Goal: Register for event/course: Sign up to attend an event or enroll in a course

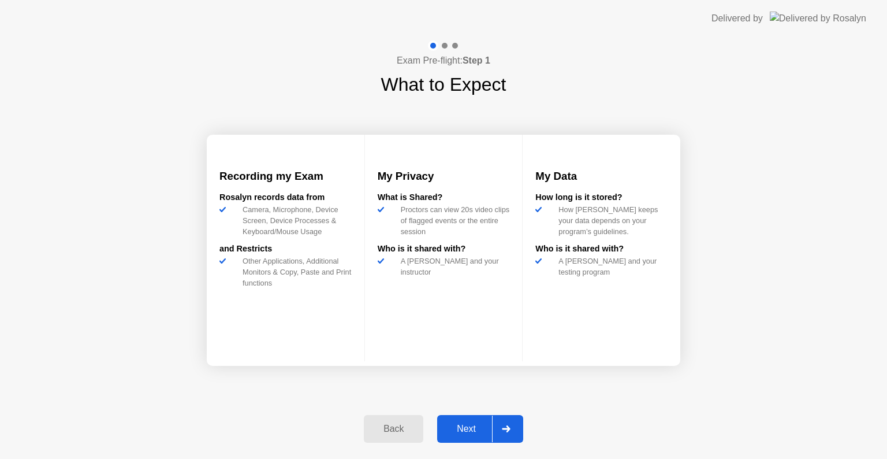
click at [457, 420] on button "Next" at bounding box center [480, 429] width 86 height 28
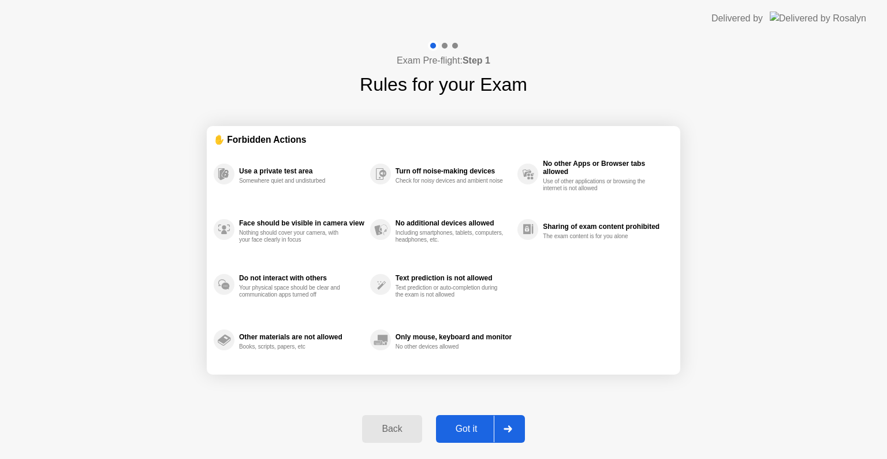
click at [463, 424] on div "Got it" at bounding box center [467, 428] width 54 height 10
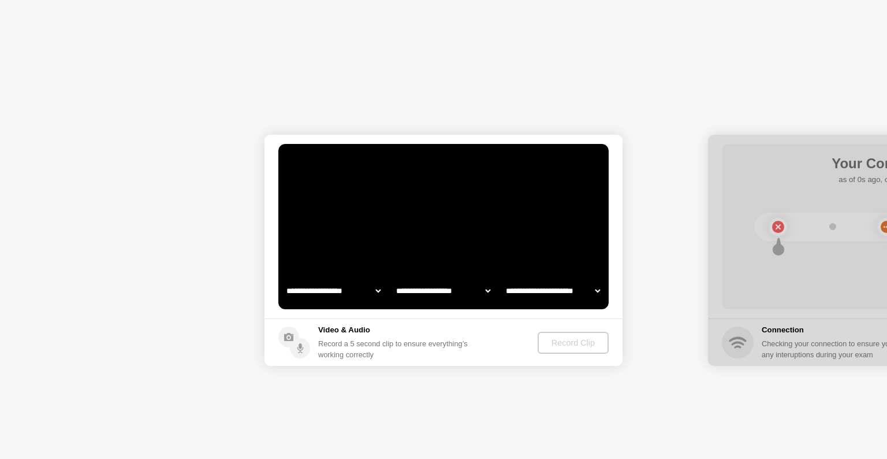
select select "**********"
select select "*******"
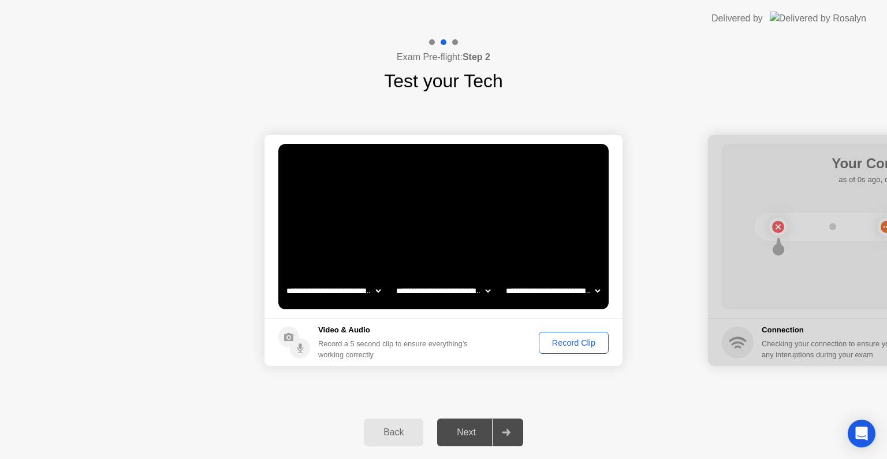
click at [464, 428] on div "Next" at bounding box center [466, 432] width 51 height 10
click at [564, 340] on div "Record Clip" at bounding box center [574, 342] width 62 height 9
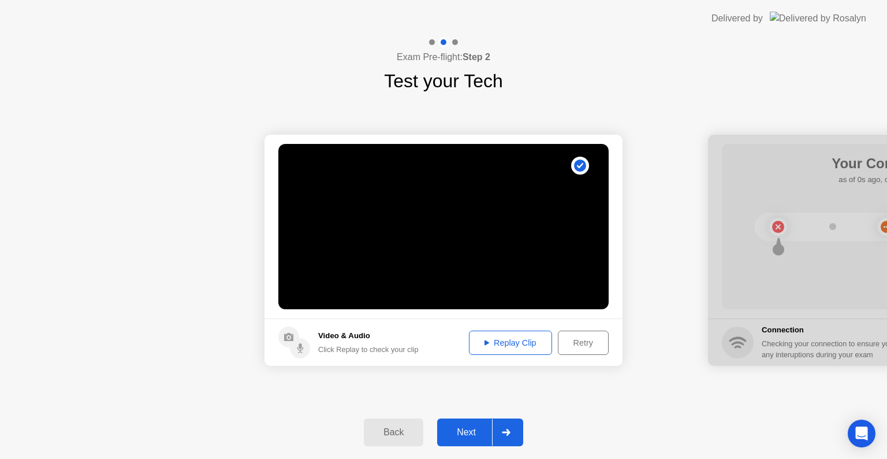
click at [462, 432] on div "Next" at bounding box center [466, 432] width 51 height 10
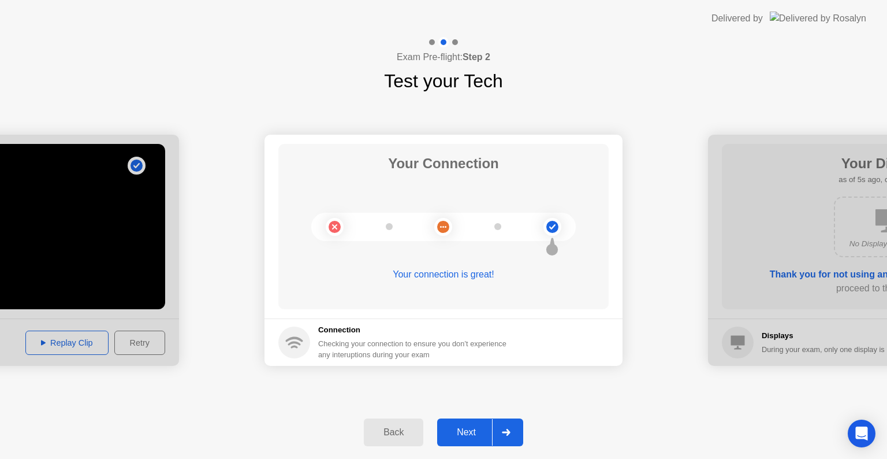
click at [476, 432] on div "Next" at bounding box center [466, 432] width 51 height 10
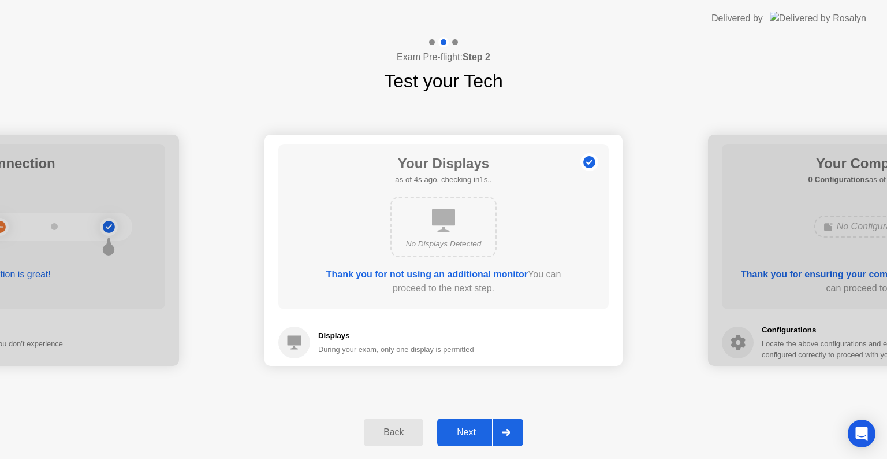
click at [476, 434] on div "Next" at bounding box center [466, 432] width 51 height 10
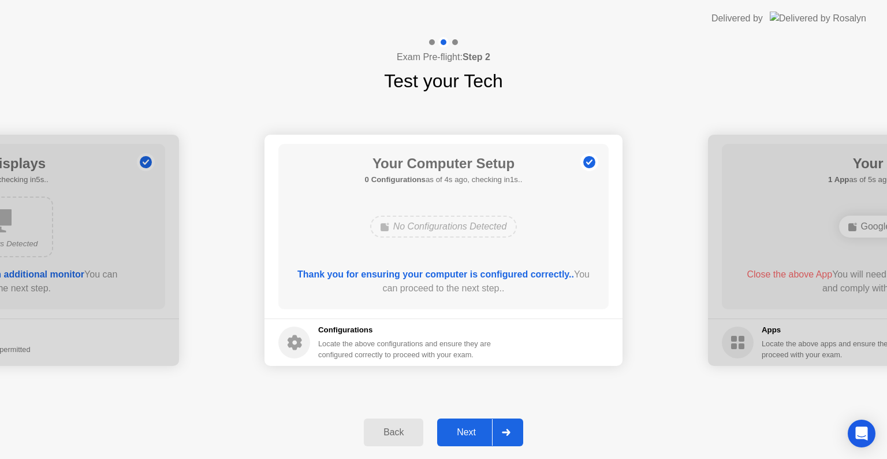
click at [476, 432] on div "Next" at bounding box center [466, 432] width 51 height 10
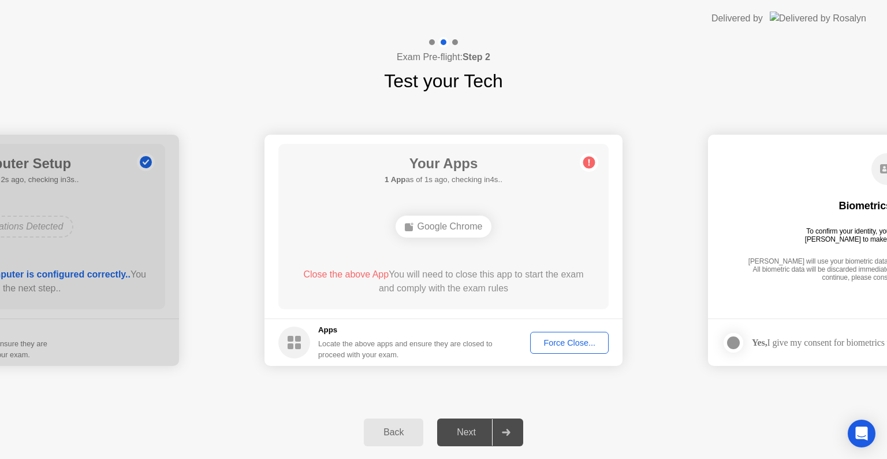
click at [453, 228] on div "Google Chrome" at bounding box center [444, 226] width 96 height 22
click at [564, 342] on div "Force Close..." at bounding box center [569, 342] width 70 height 9
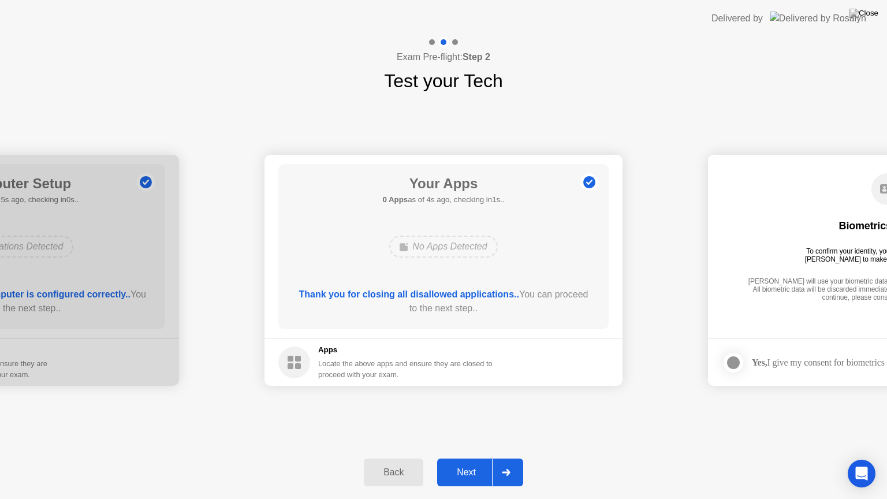
click at [466, 458] on div "Next" at bounding box center [466, 472] width 51 height 10
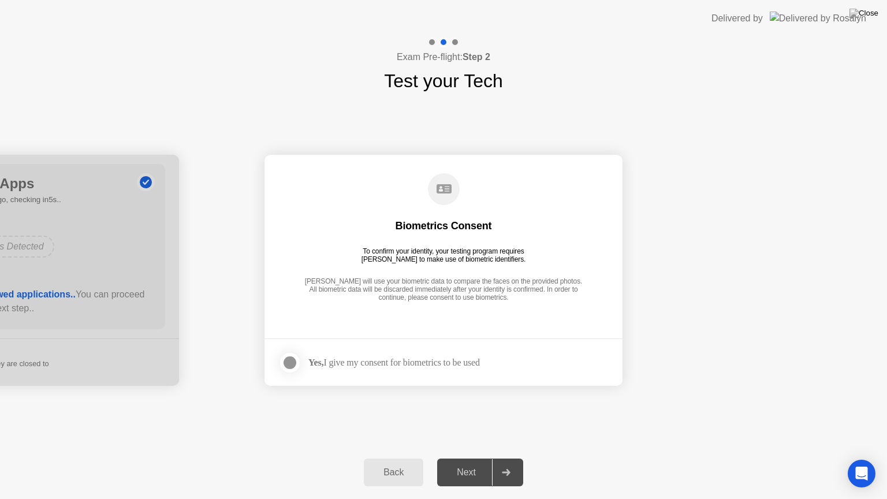
click at [285, 360] on div at bounding box center [290, 363] width 14 height 14
click at [474, 458] on div "Next" at bounding box center [466, 472] width 51 height 10
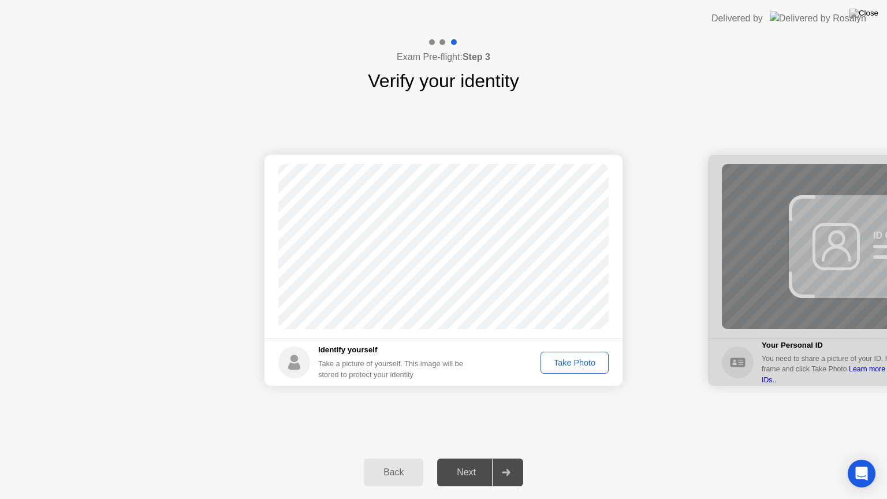
click at [573, 362] on div "Take Photo" at bounding box center [575, 362] width 60 height 9
click at [474, 458] on div "Next" at bounding box center [466, 472] width 51 height 10
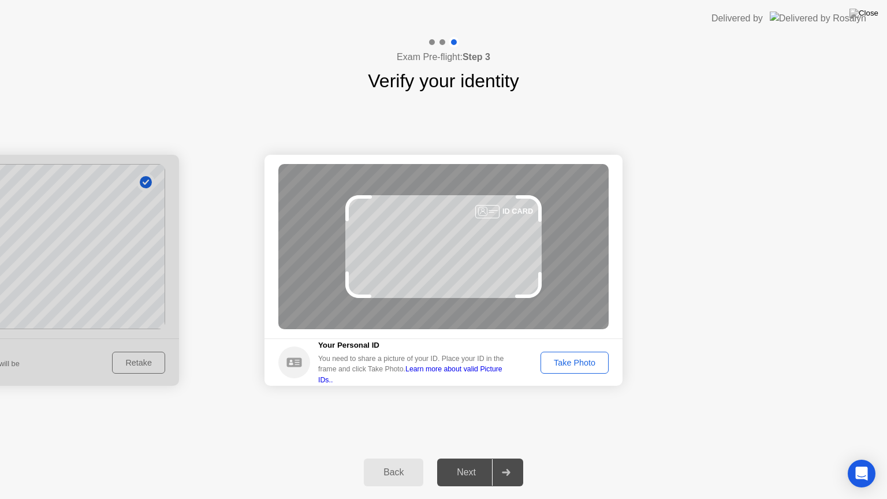
click at [584, 363] on div "Take Photo" at bounding box center [575, 362] width 60 height 9
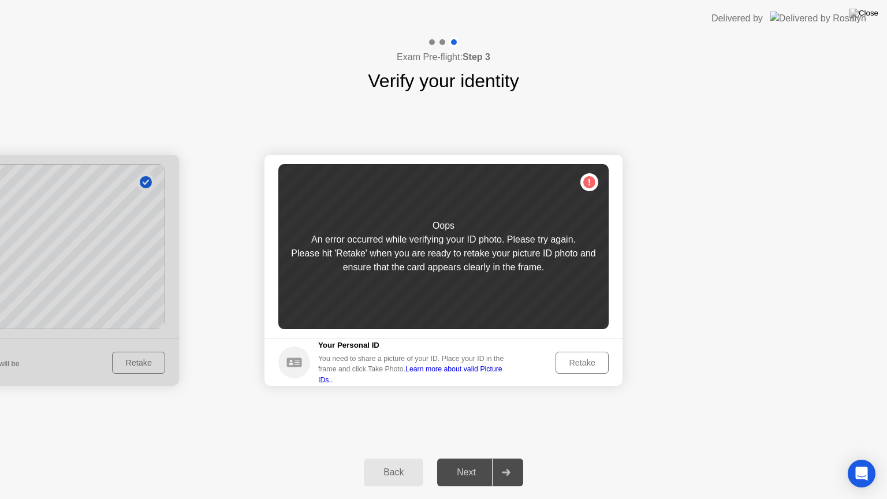
click at [584, 363] on div "Retake" at bounding box center [582, 362] width 45 height 9
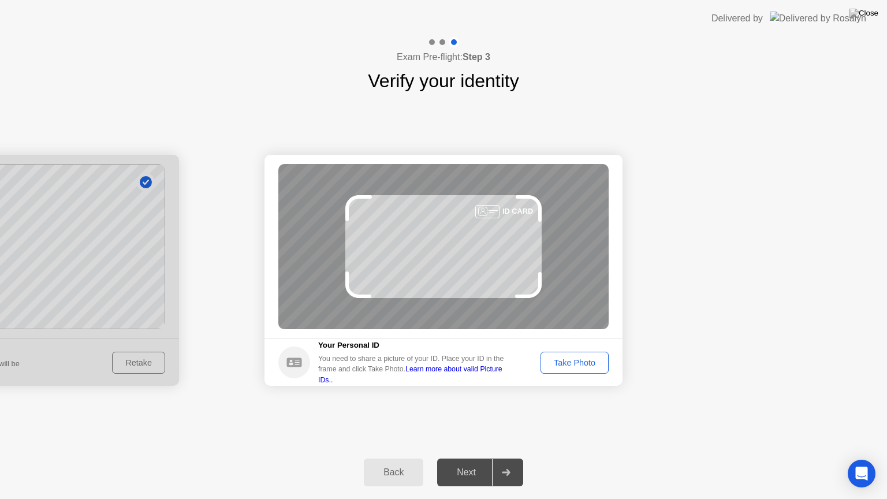
click at [584, 363] on div "Take Photo" at bounding box center [575, 362] width 60 height 9
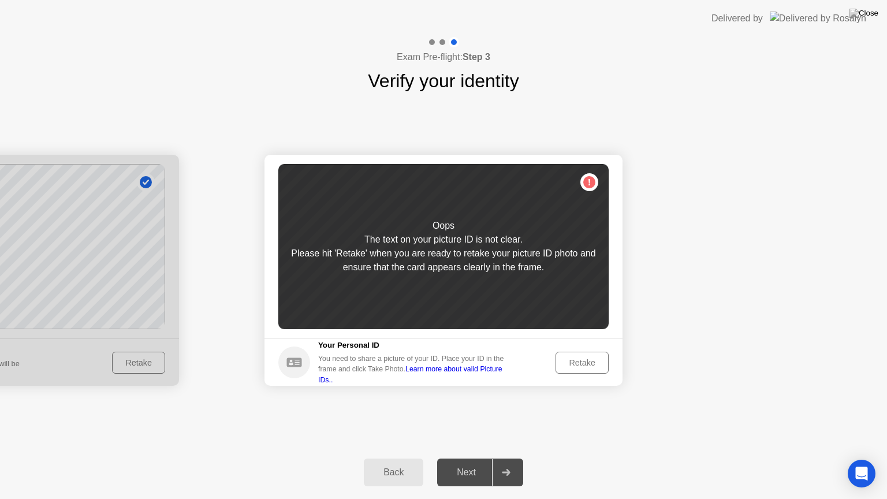
click at [584, 363] on div "Retake" at bounding box center [582, 362] width 45 height 9
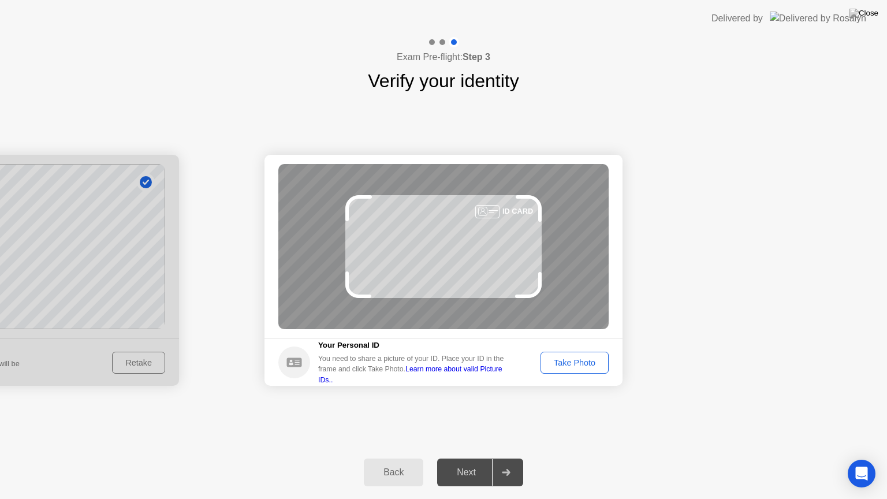
click at [584, 362] on div "Take Photo" at bounding box center [575, 362] width 60 height 9
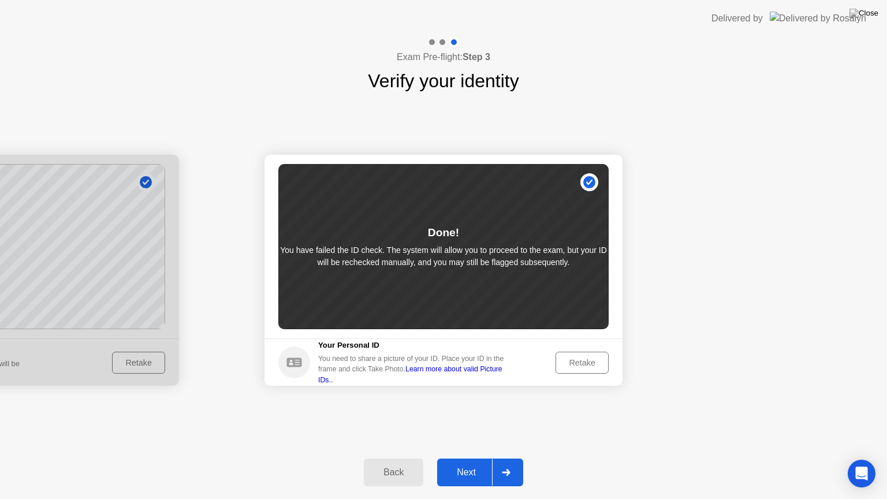
click at [472, 458] on div "Next" at bounding box center [466, 472] width 51 height 10
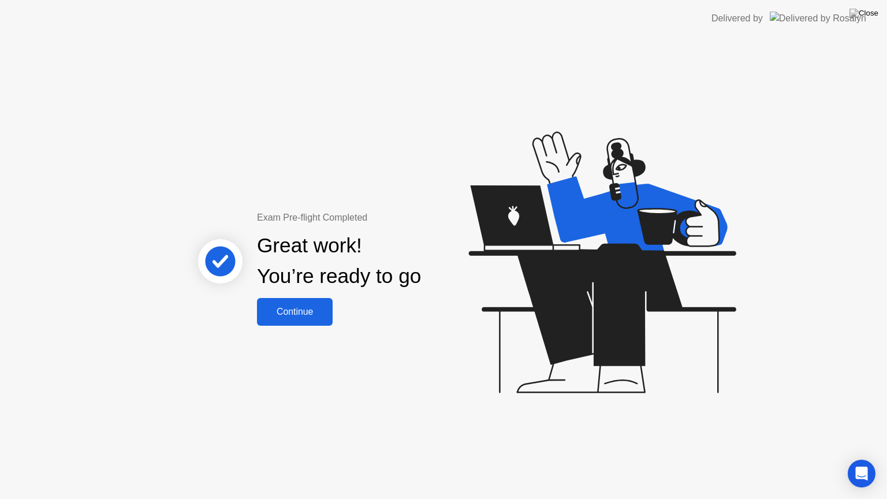
click at [309, 303] on button "Continue" at bounding box center [295, 312] width 76 height 28
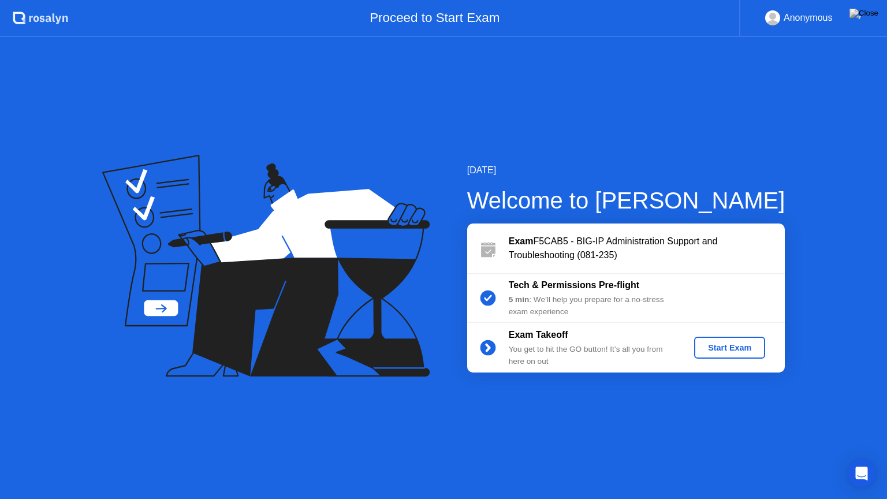
click at [748, 340] on button "Start Exam" at bounding box center [729, 348] width 71 height 22
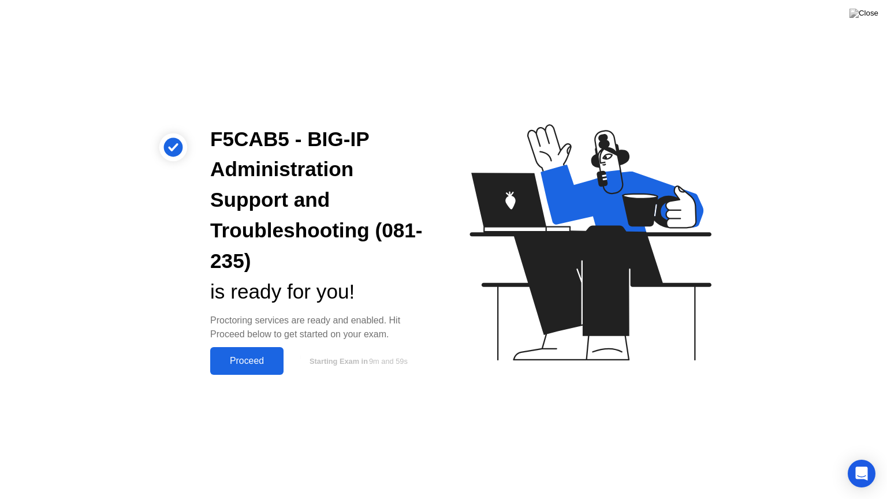
click at [275, 359] on div "Proceed" at bounding box center [247, 361] width 66 height 10
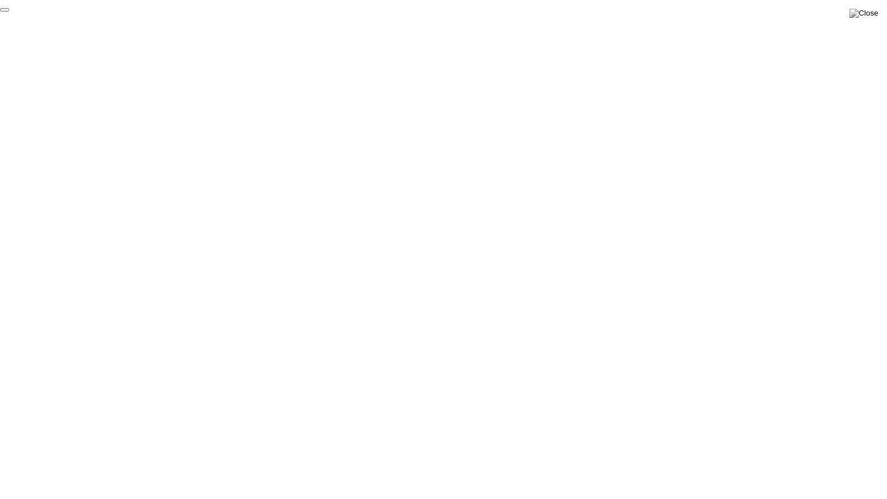
click div "End Proctoring Session"
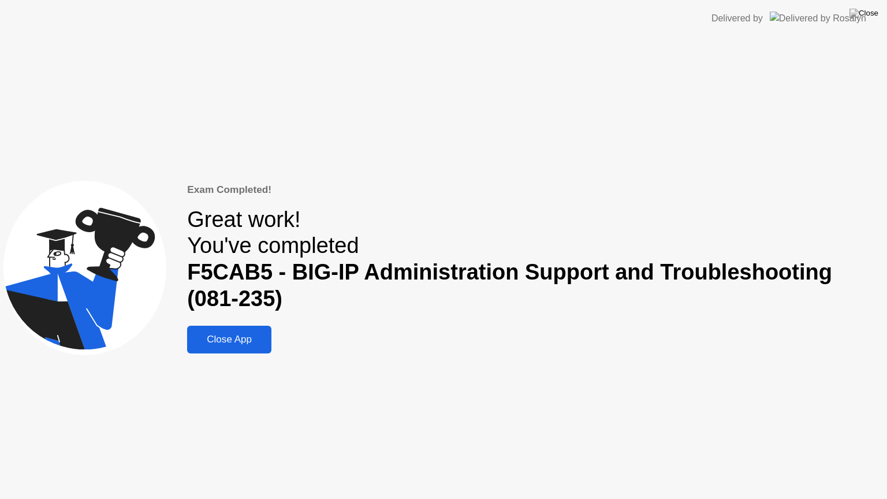
click at [266, 338] on div "Close App" at bounding box center [229, 340] width 77 height 12
